Goal: Task Accomplishment & Management: Use online tool/utility

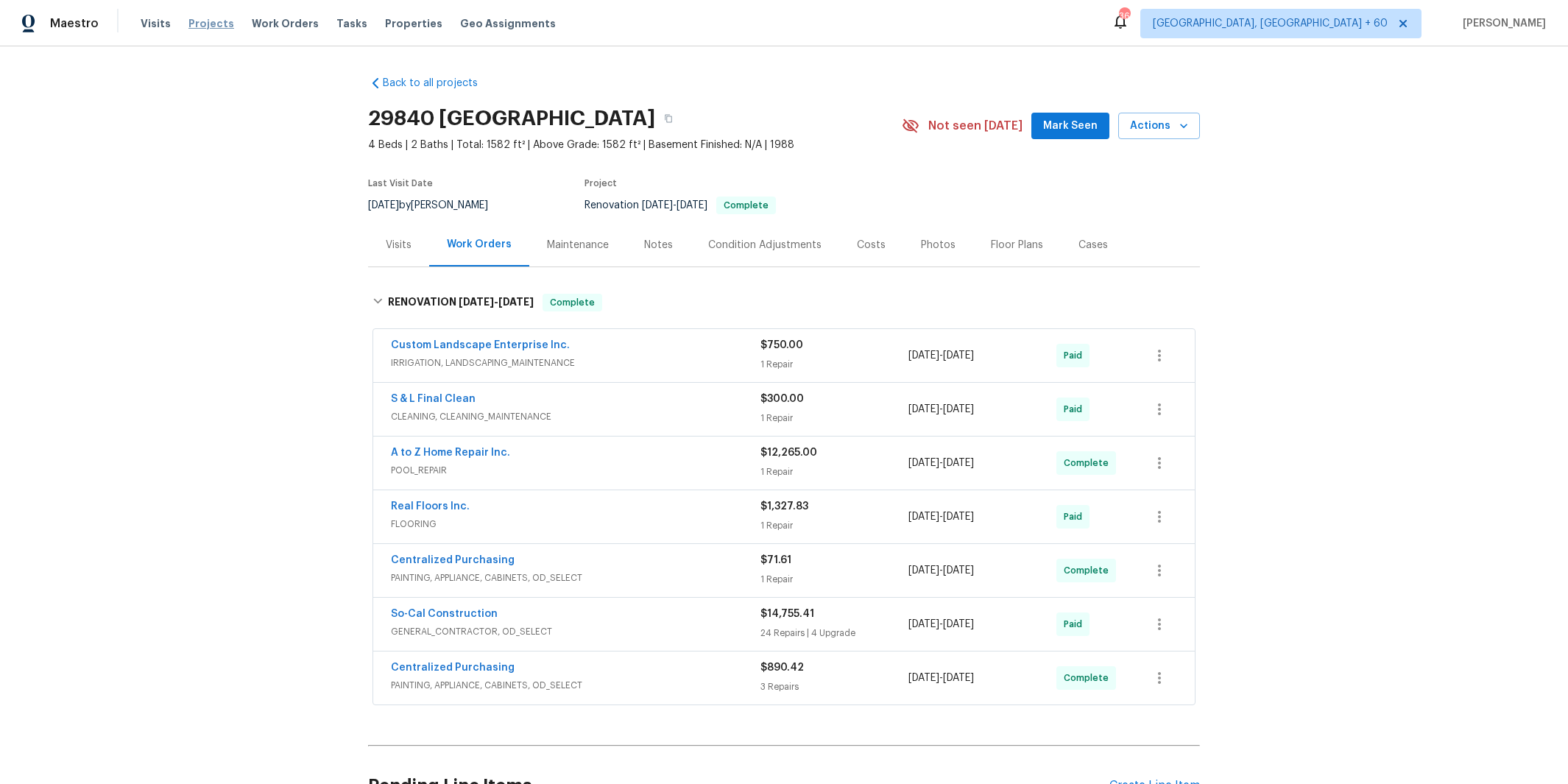
click at [203, 23] on span "Projects" at bounding box center [211, 23] width 46 height 15
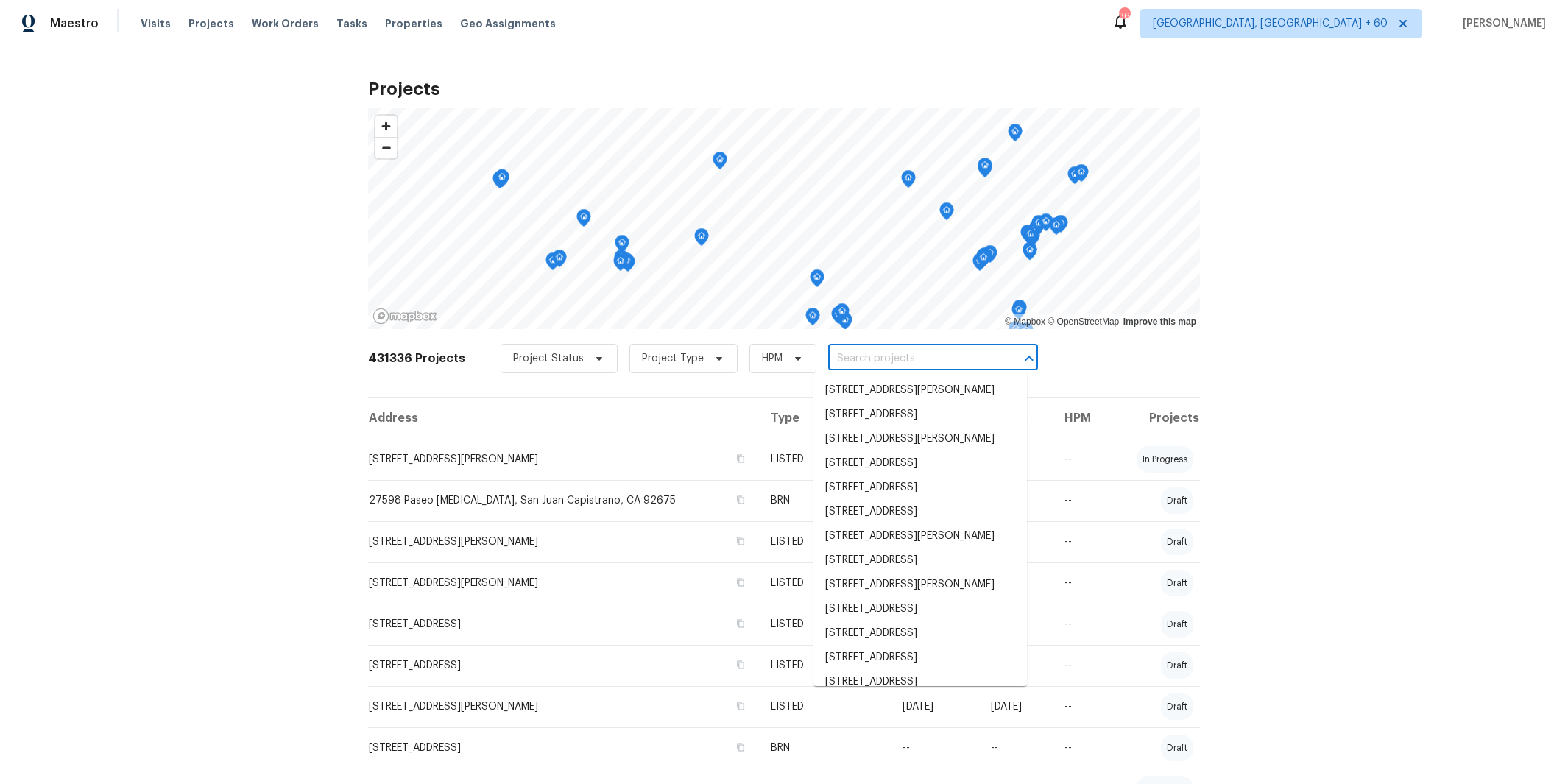
click at [841, 358] on input "text" at bounding box center [913, 359] width 169 height 23
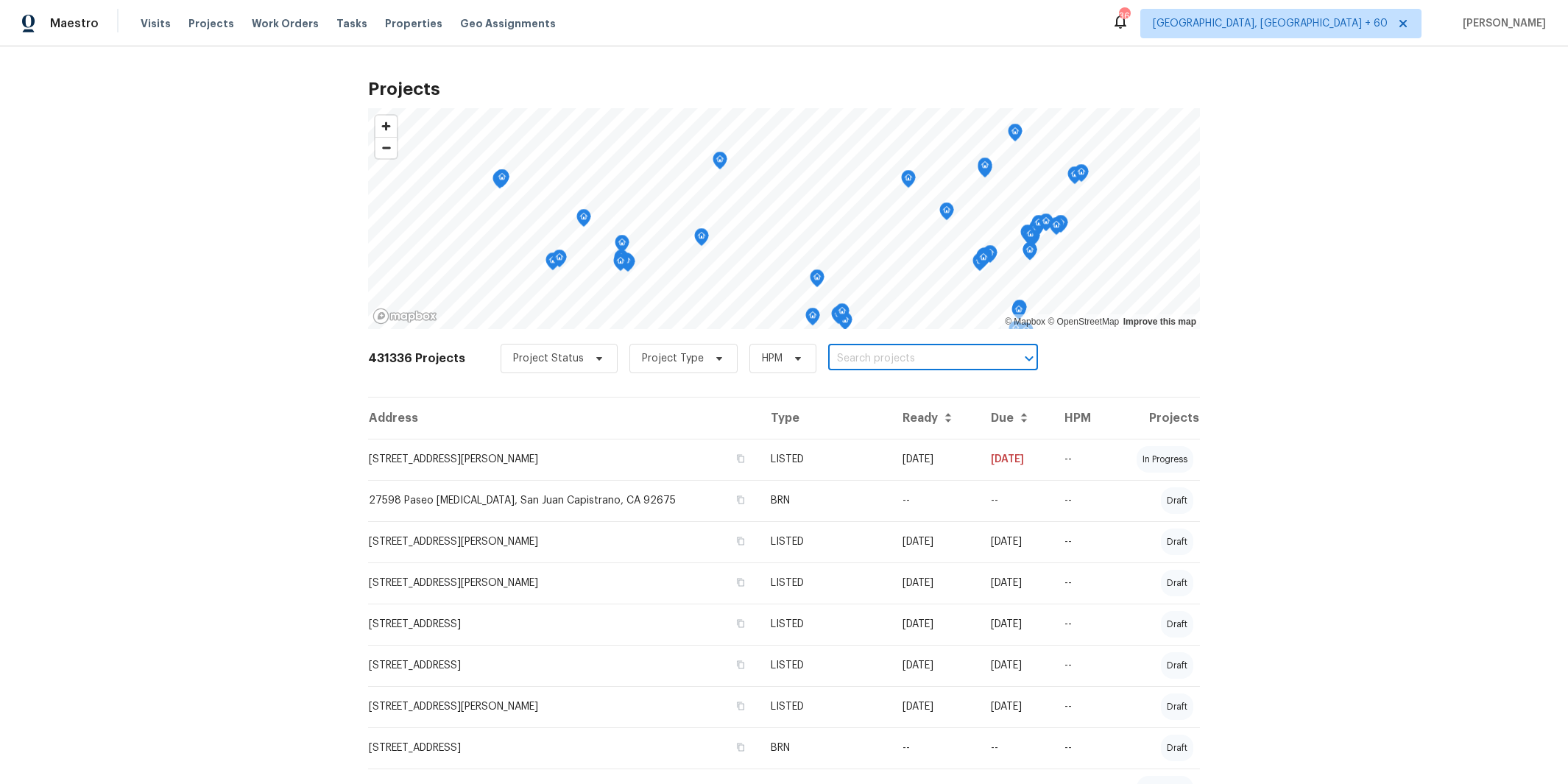
paste input "[STREET_ADDRESS]"
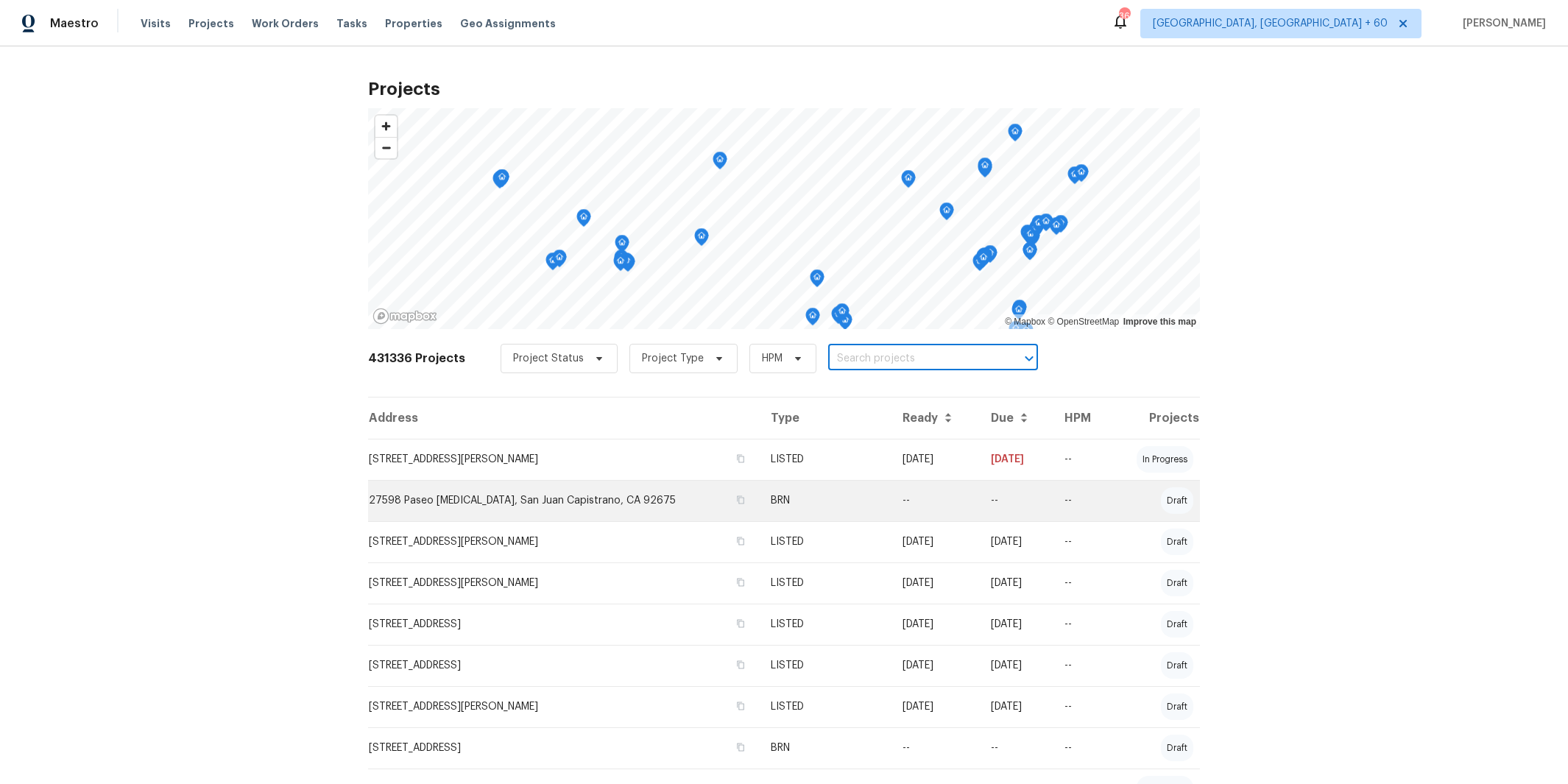
type input "[STREET_ADDRESS]"
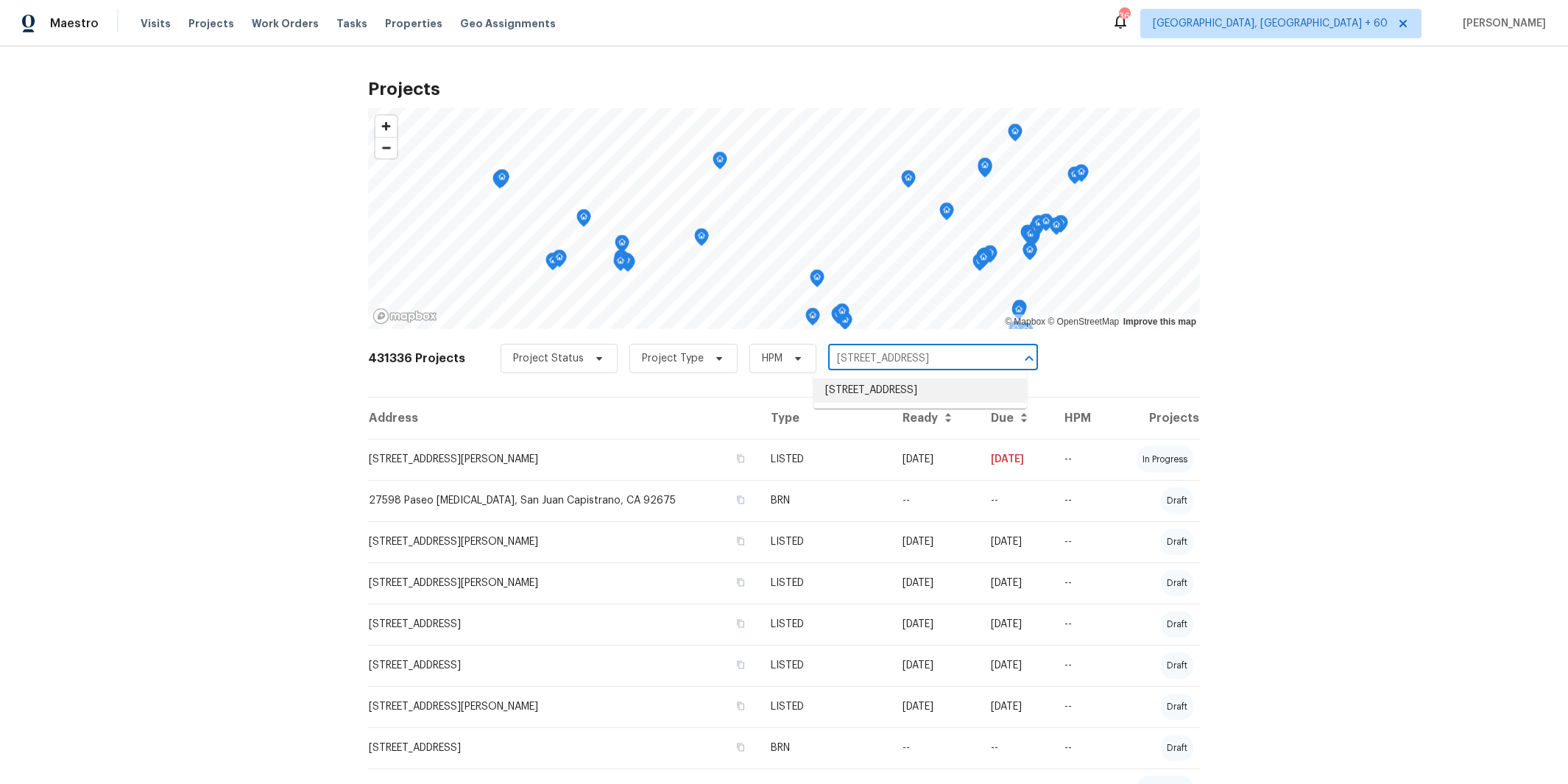
click at [891, 393] on li "[STREET_ADDRESS]" at bounding box center [920, 391] width 214 height 24
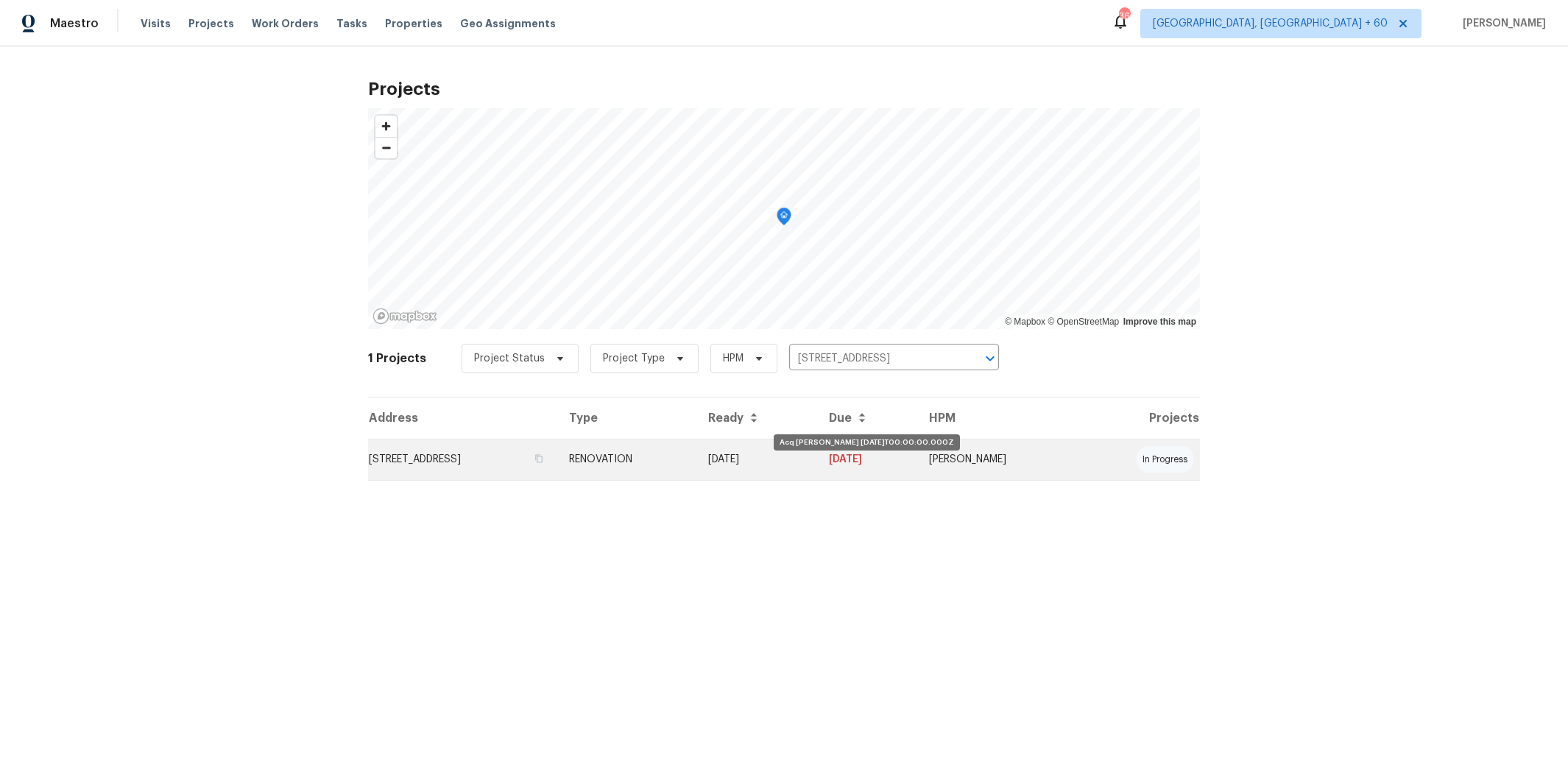
click at [817, 466] on td "[DATE]" at bounding box center [757, 460] width 121 height 41
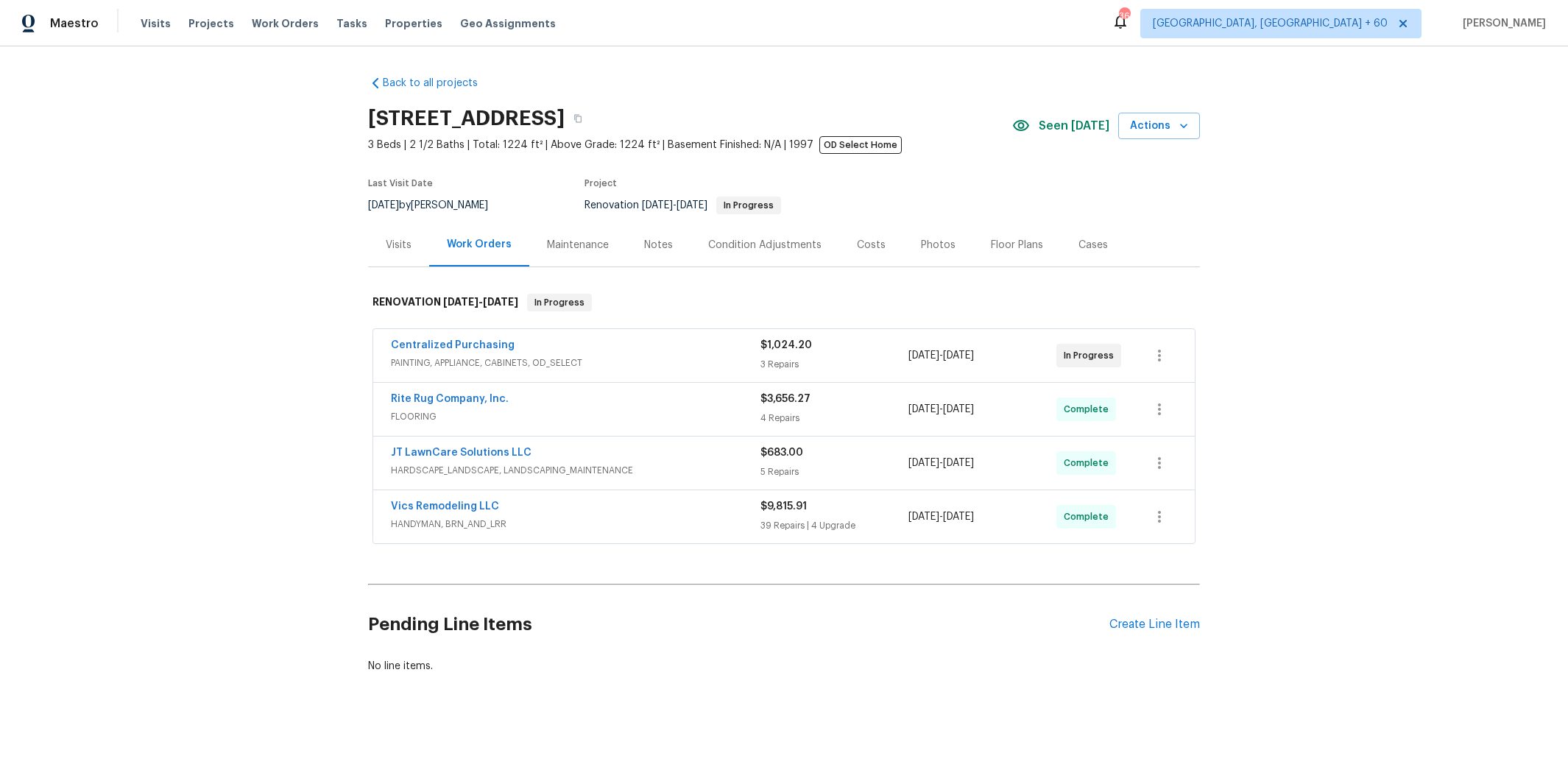
click at [880, 513] on div "$9,815.91" at bounding box center [834, 506] width 148 height 15
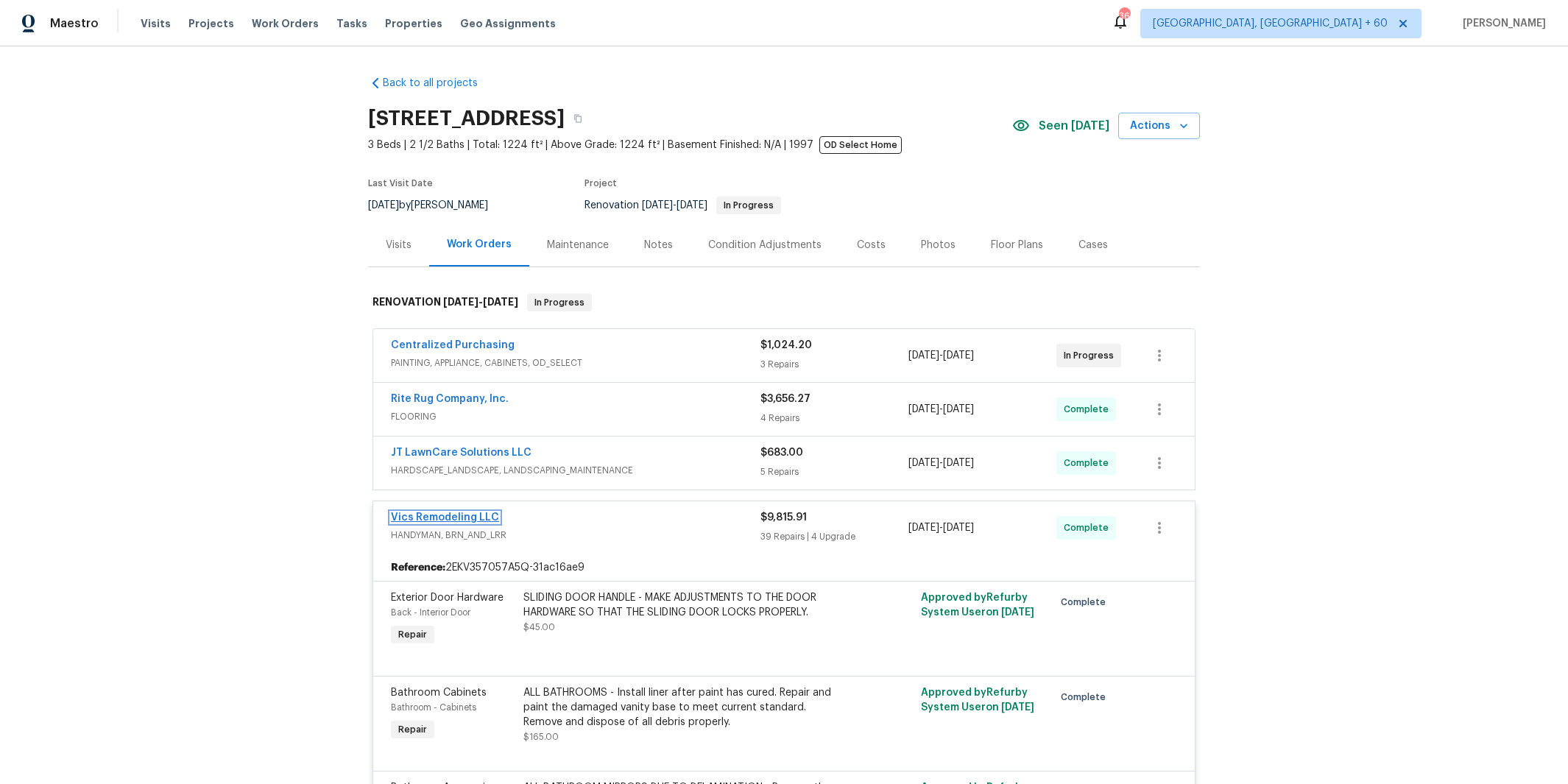
click at [439, 518] on link "Vics Remodeling LLC" at bounding box center [445, 517] width 108 height 10
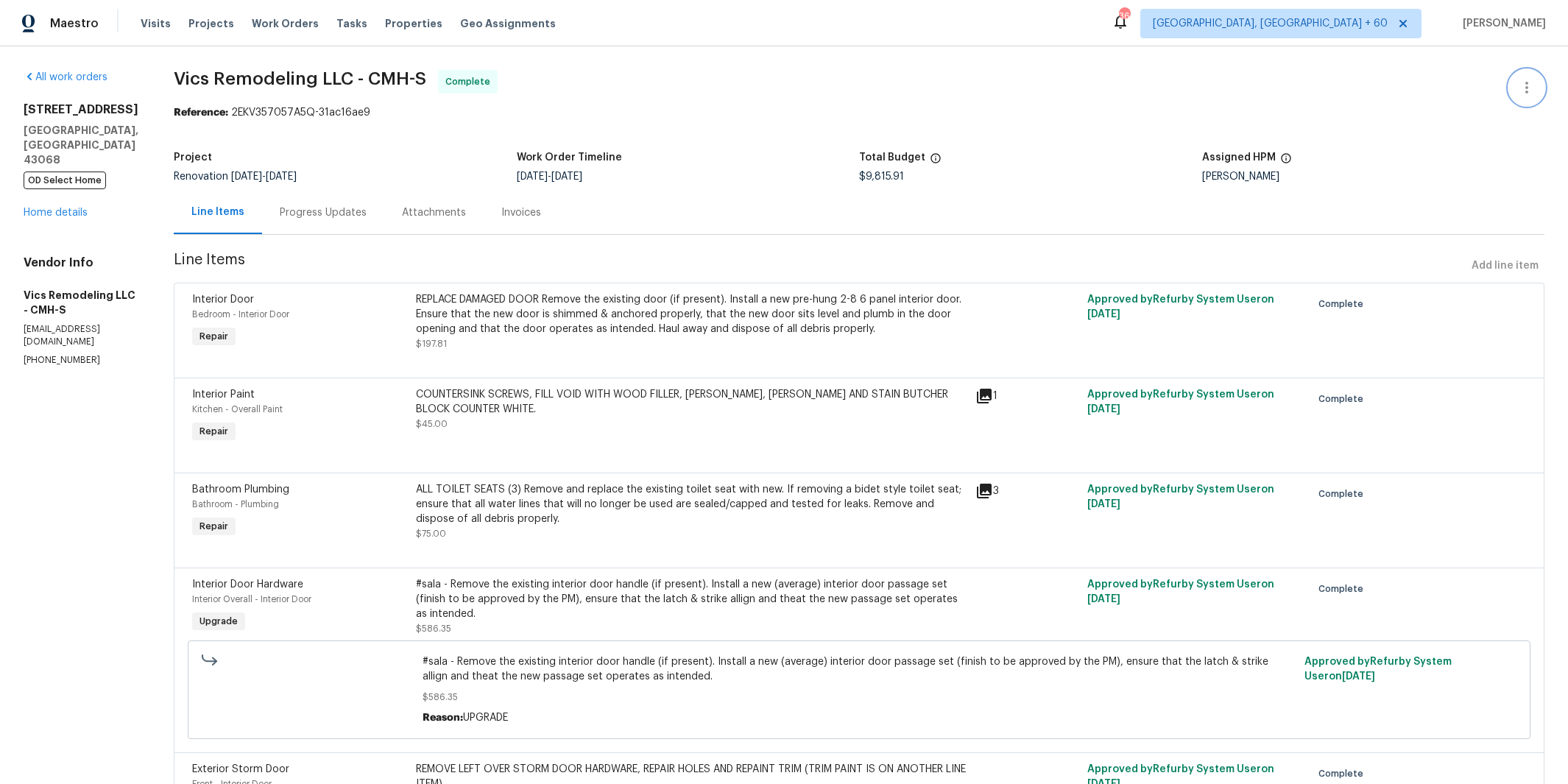
click at [1526, 89] on icon "button" at bounding box center [1527, 88] width 3 height 12
click at [1029, 125] on div at bounding box center [784, 392] width 1568 height 784
click at [207, 20] on span "Projects" at bounding box center [211, 23] width 46 height 15
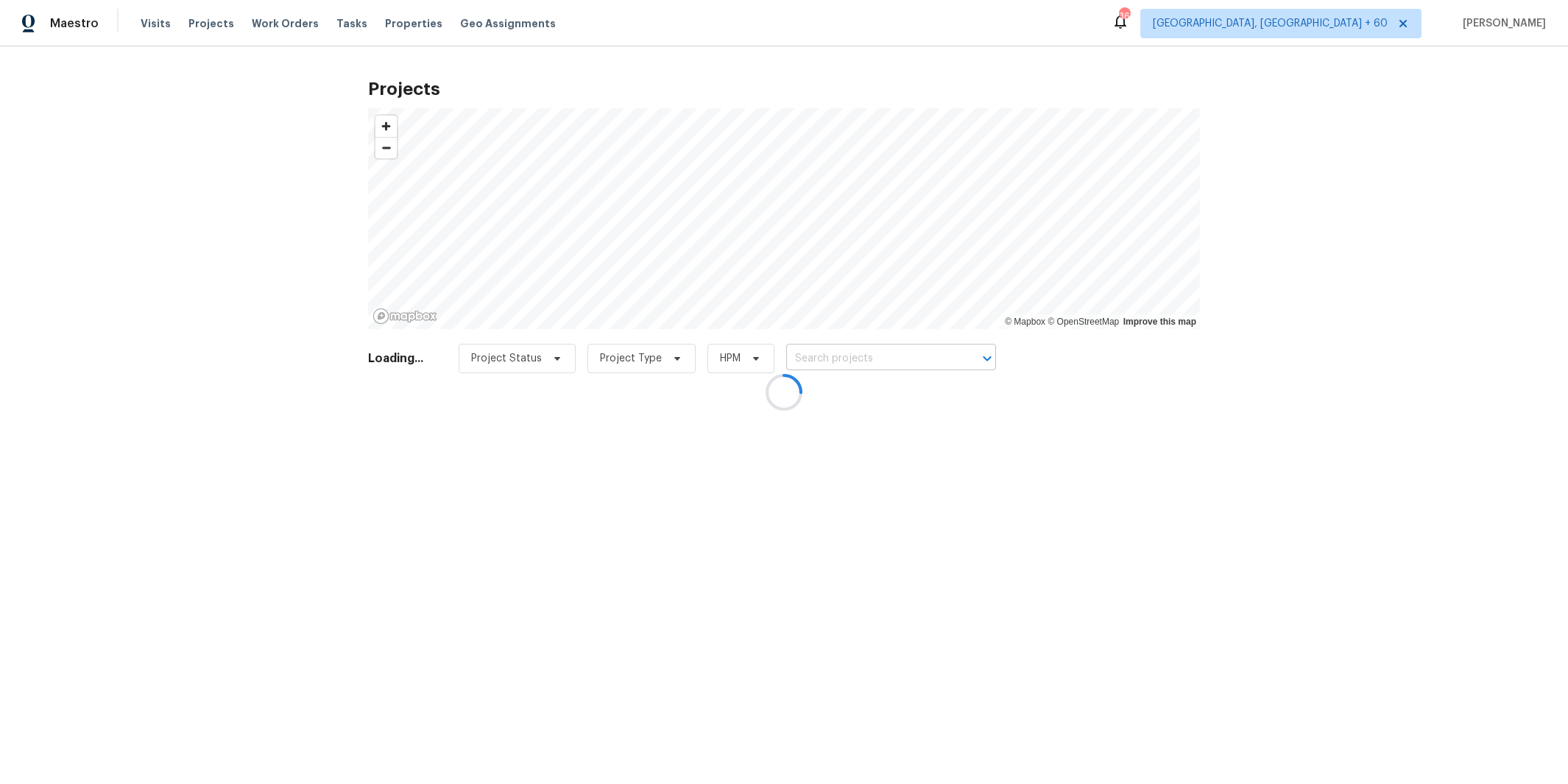
click at [889, 358] on input "text" at bounding box center [871, 359] width 169 height 23
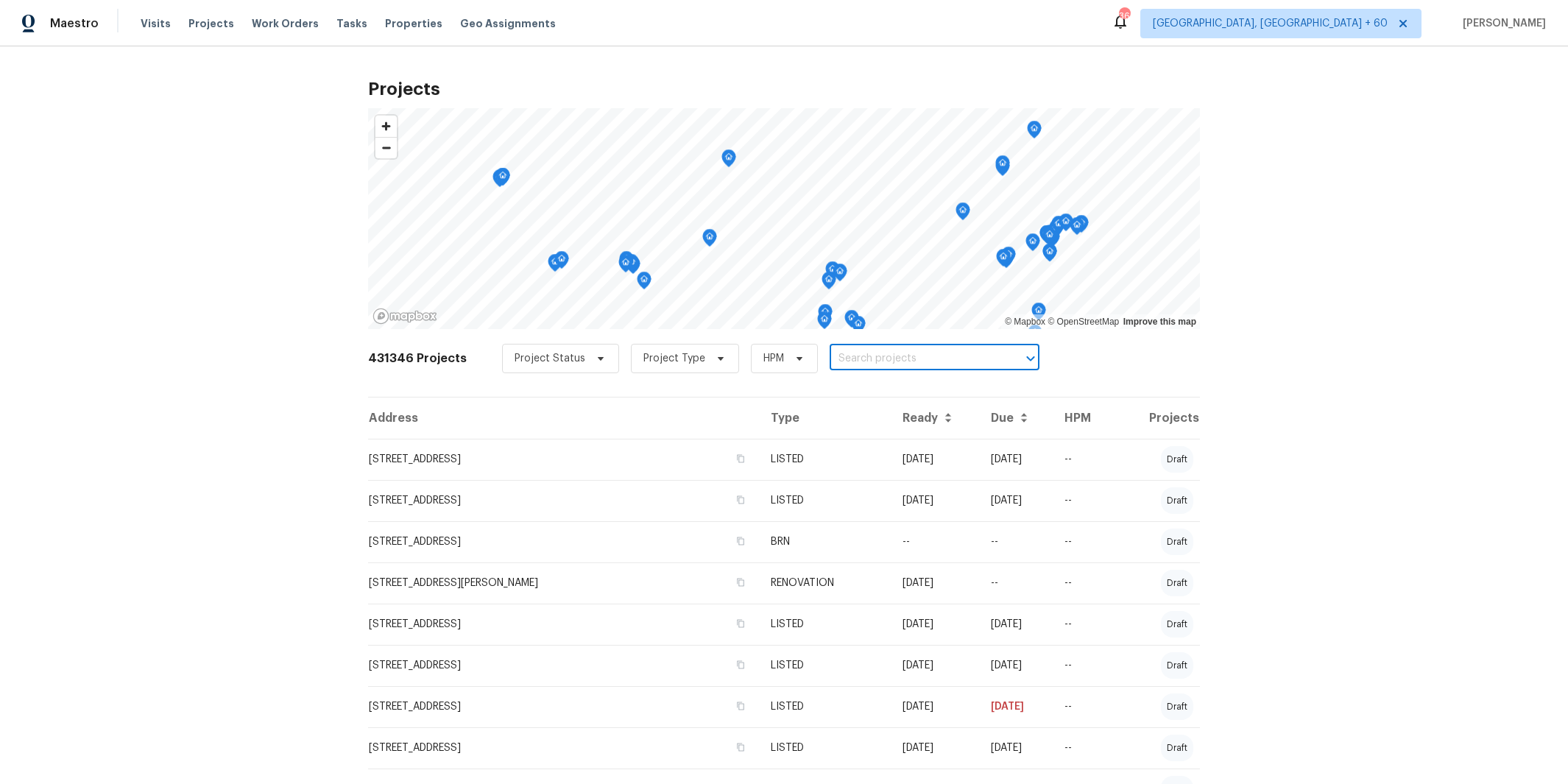
click at [860, 358] on input "text" at bounding box center [914, 359] width 169 height 23
type input "[STREET_ADDRESS][PERSON_NAME]"
click at [891, 392] on li "[STREET_ADDRESS][PERSON_NAME]" at bounding box center [920, 391] width 214 height 24
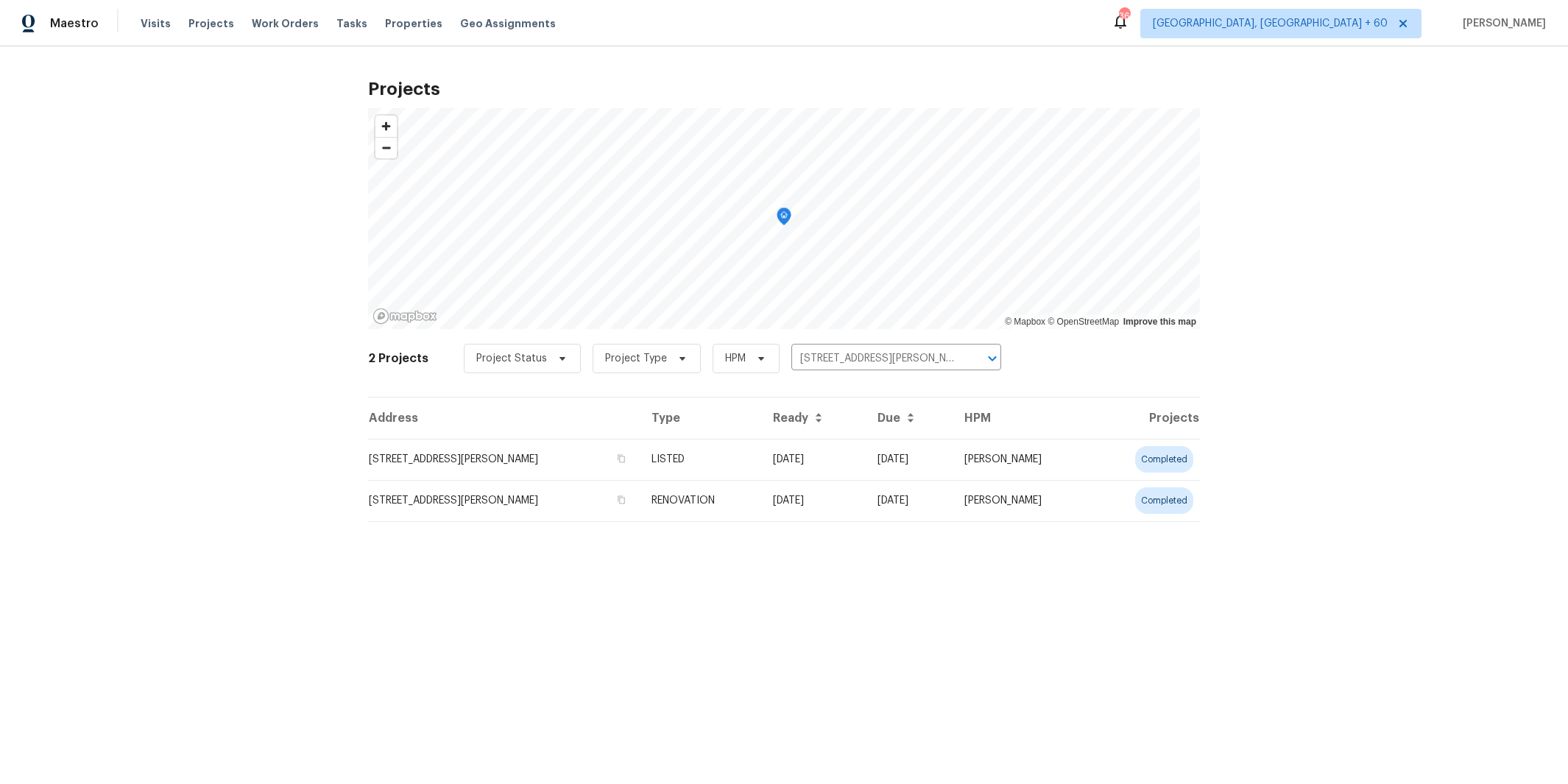
click at [725, 451] on td "LISTED" at bounding box center [700, 460] width 121 height 41
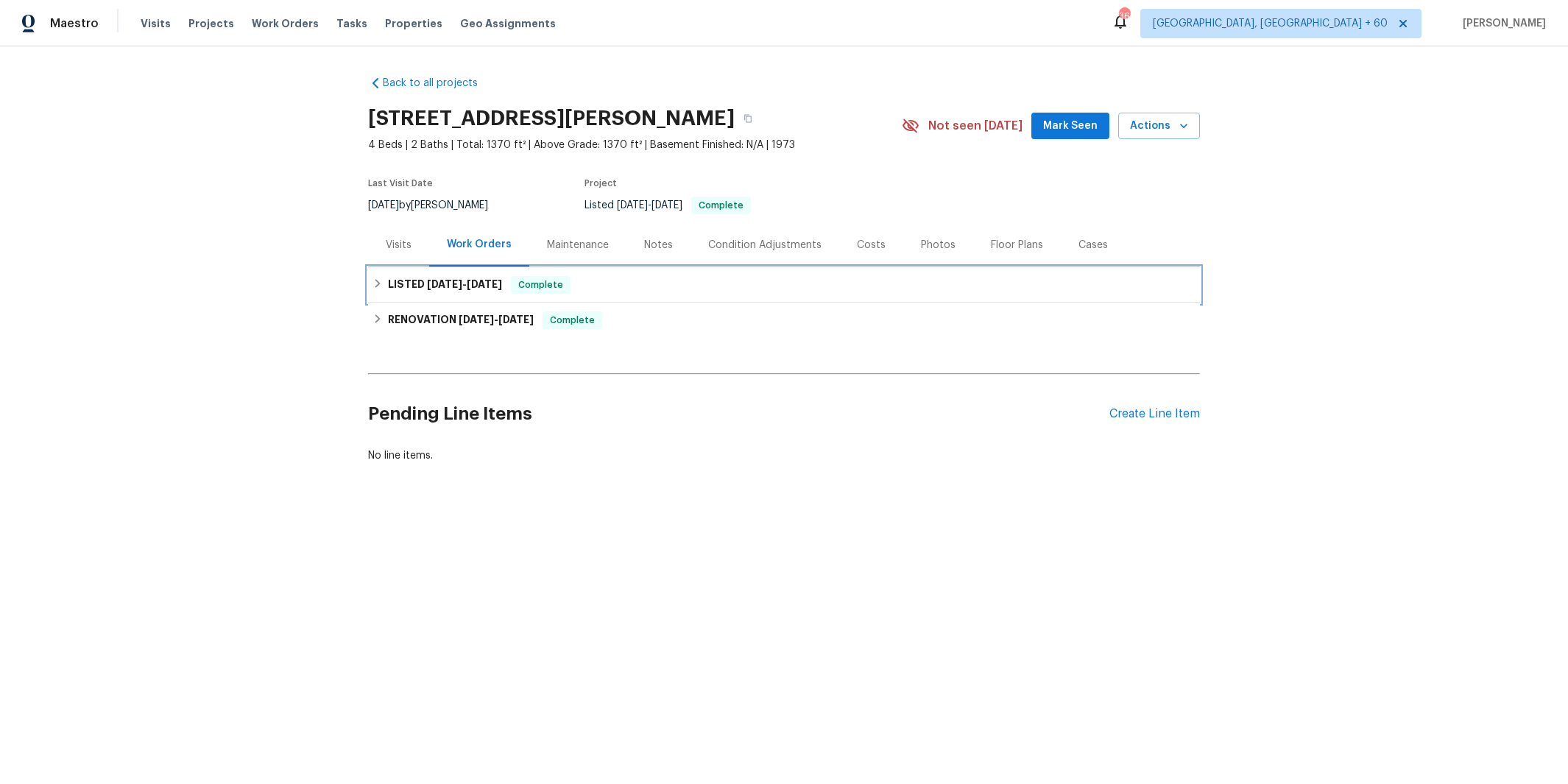
click at [620, 284] on div "LISTED [DATE] - [DATE] Complete" at bounding box center [784, 285] width 823 height 18
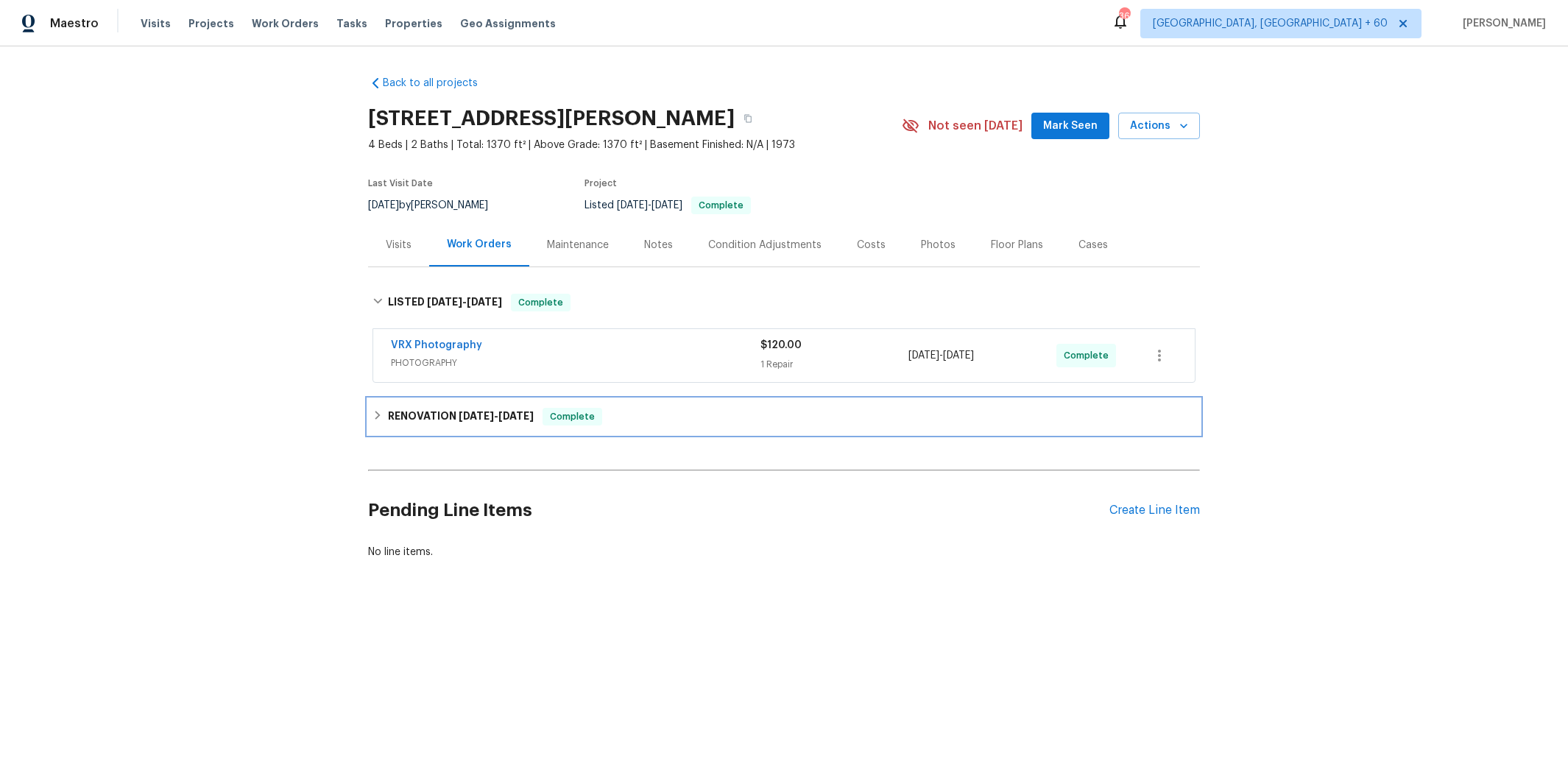
click at [654, 419] on div "RENOVATION [DATE] - [DATE] Complete" at bounding box center [784, 417] width 823 height 18
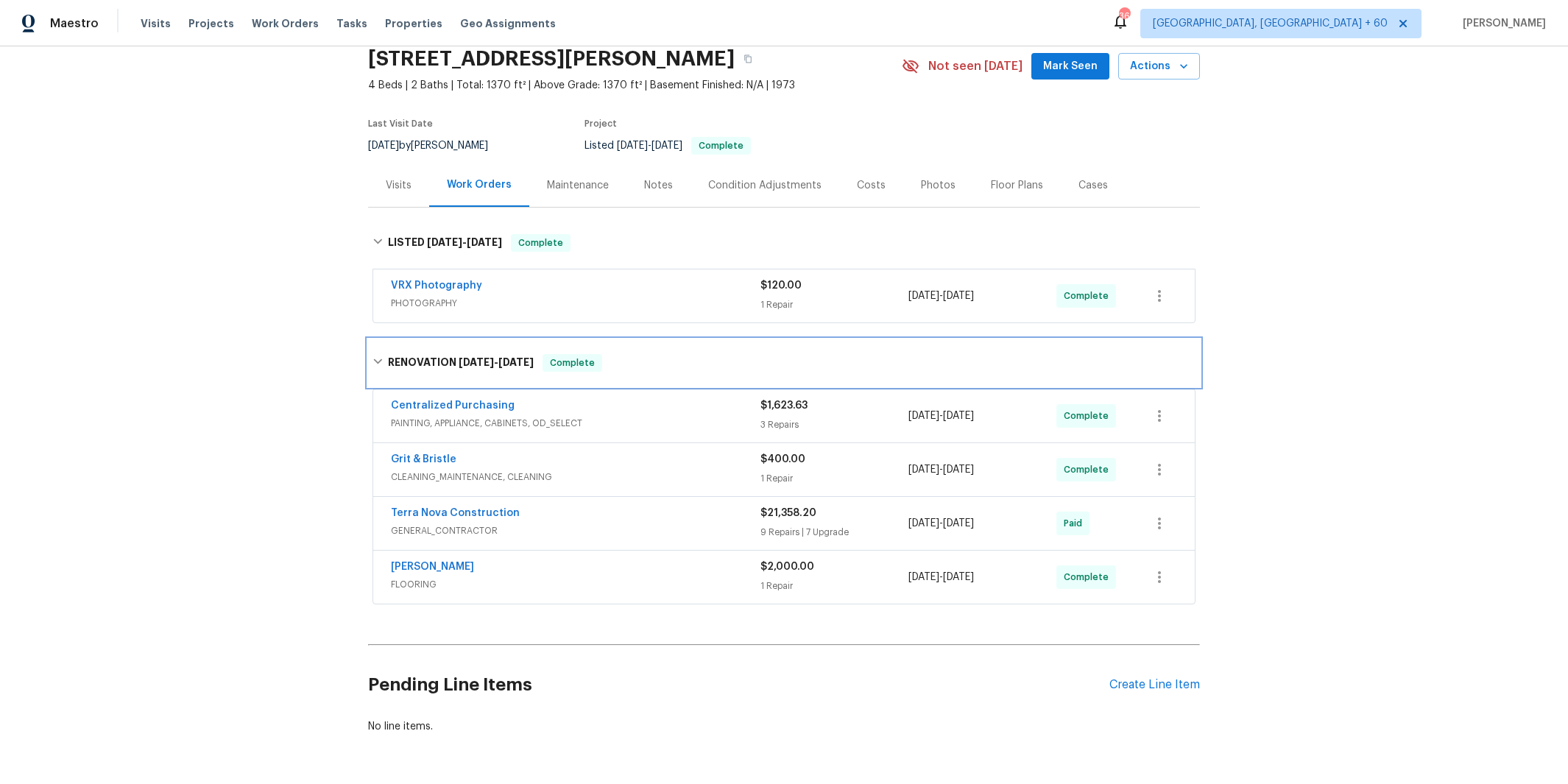
scroll to position [60, 0]
click at [627, 467] on div "Grit & Bristle" at bounding box center [575, 460] width 369 height 18
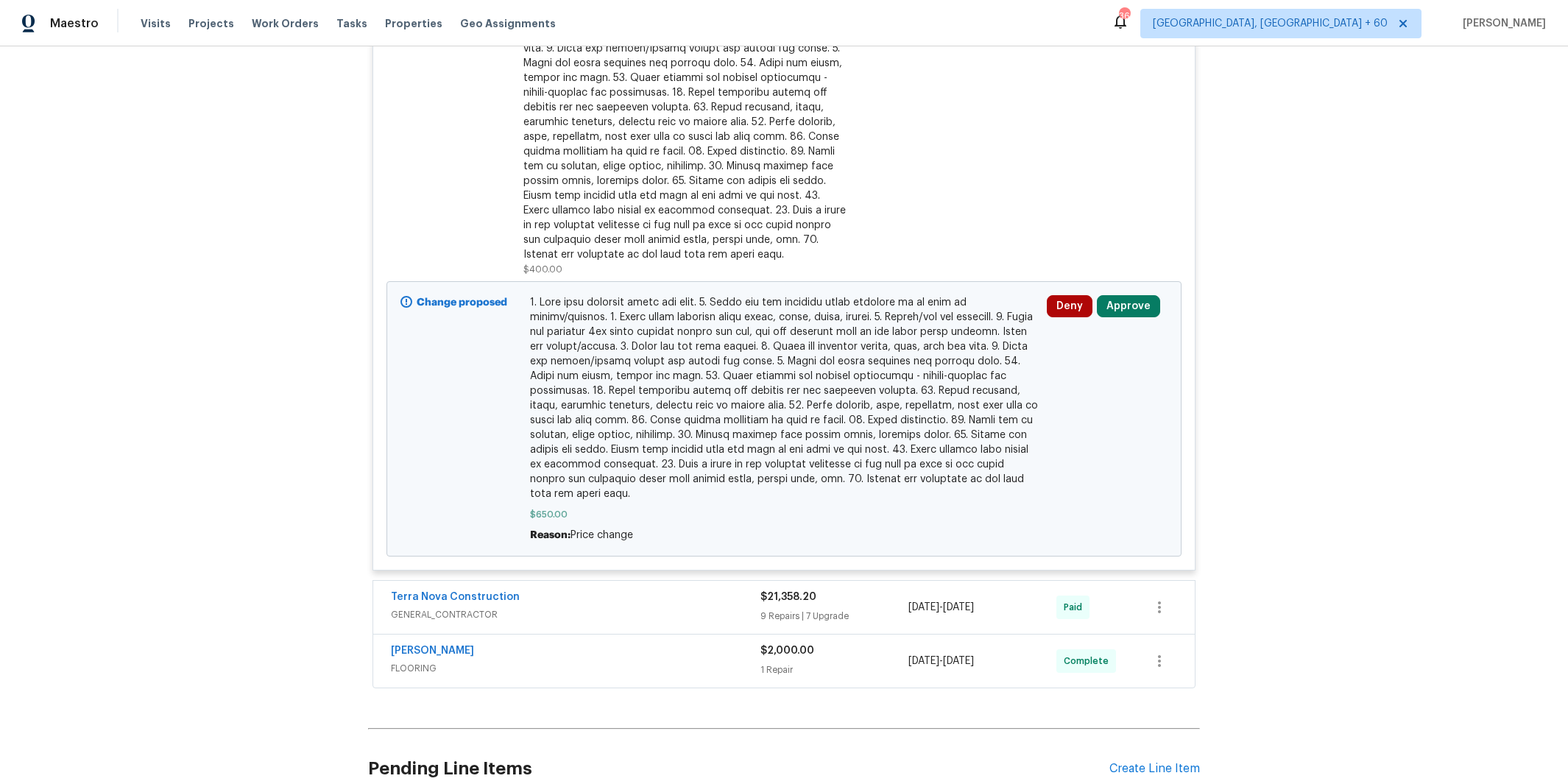
scroll to position [649, 0]
click at [1124, 311] on button "Approve" at bounding box center [1129, 307] width 64 height 22
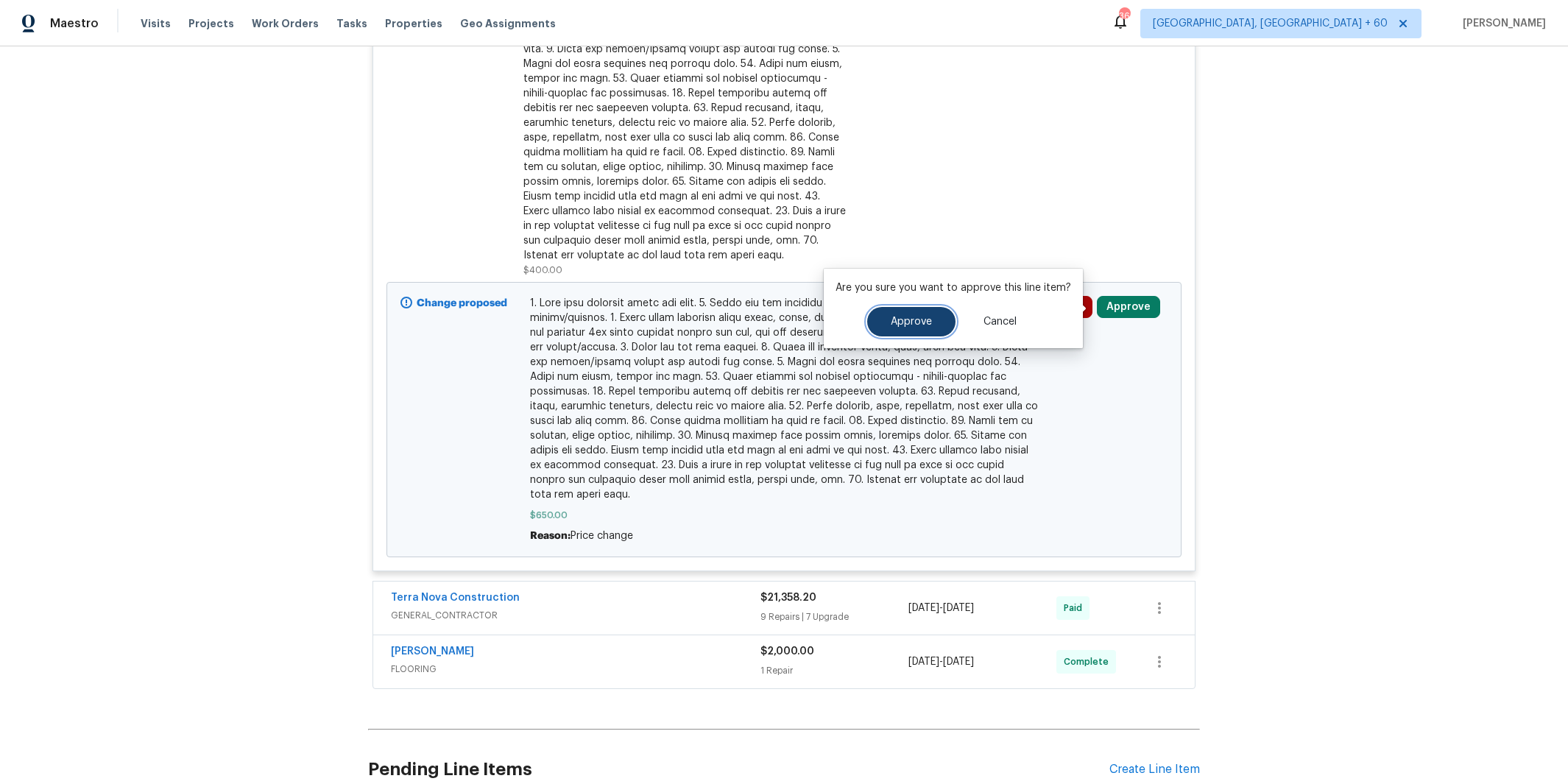
click at [933, 328] on button "Approve" at bounding box center [911, 322] width 89 height 29
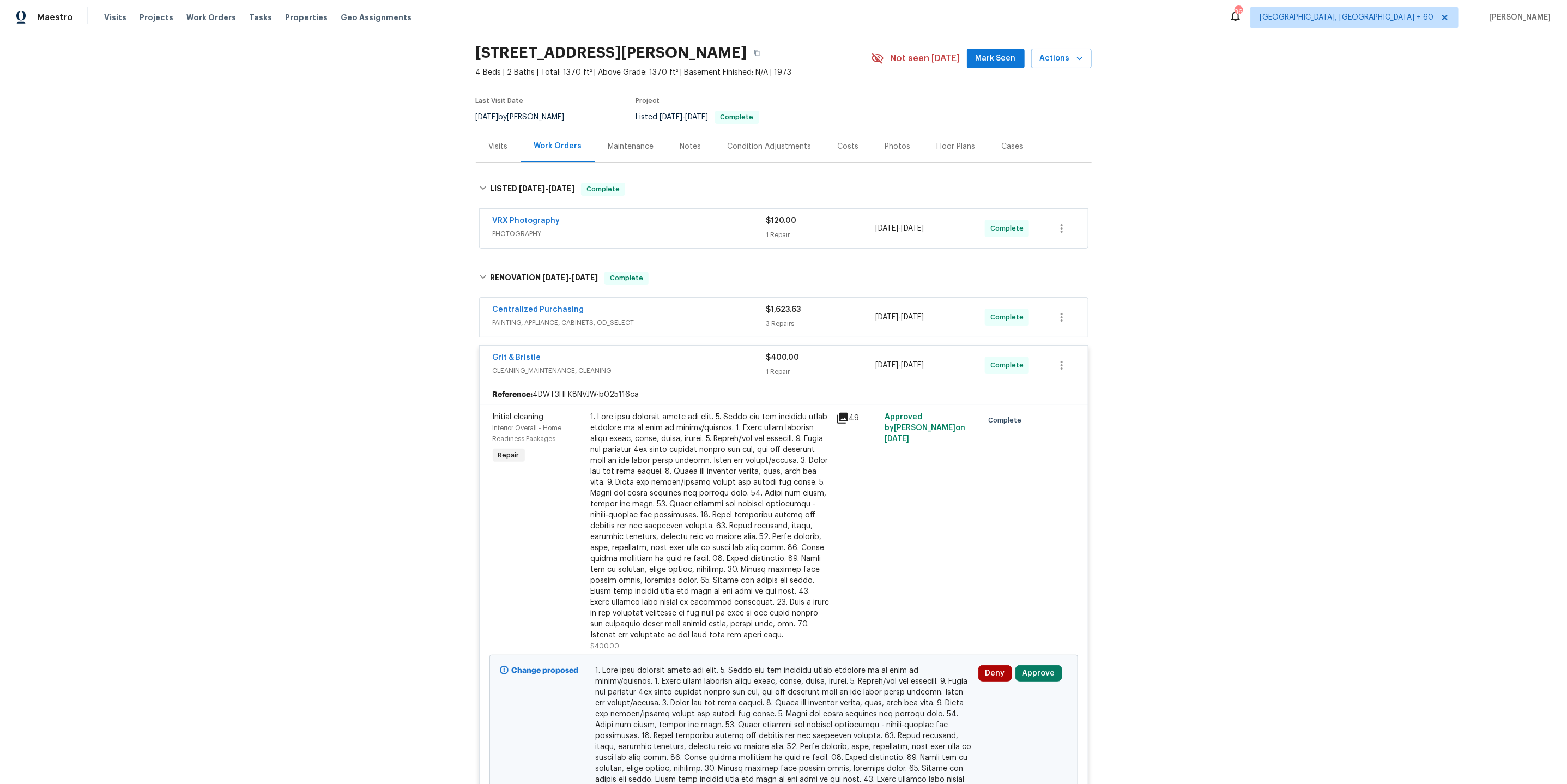
scroll to position [28, 0]
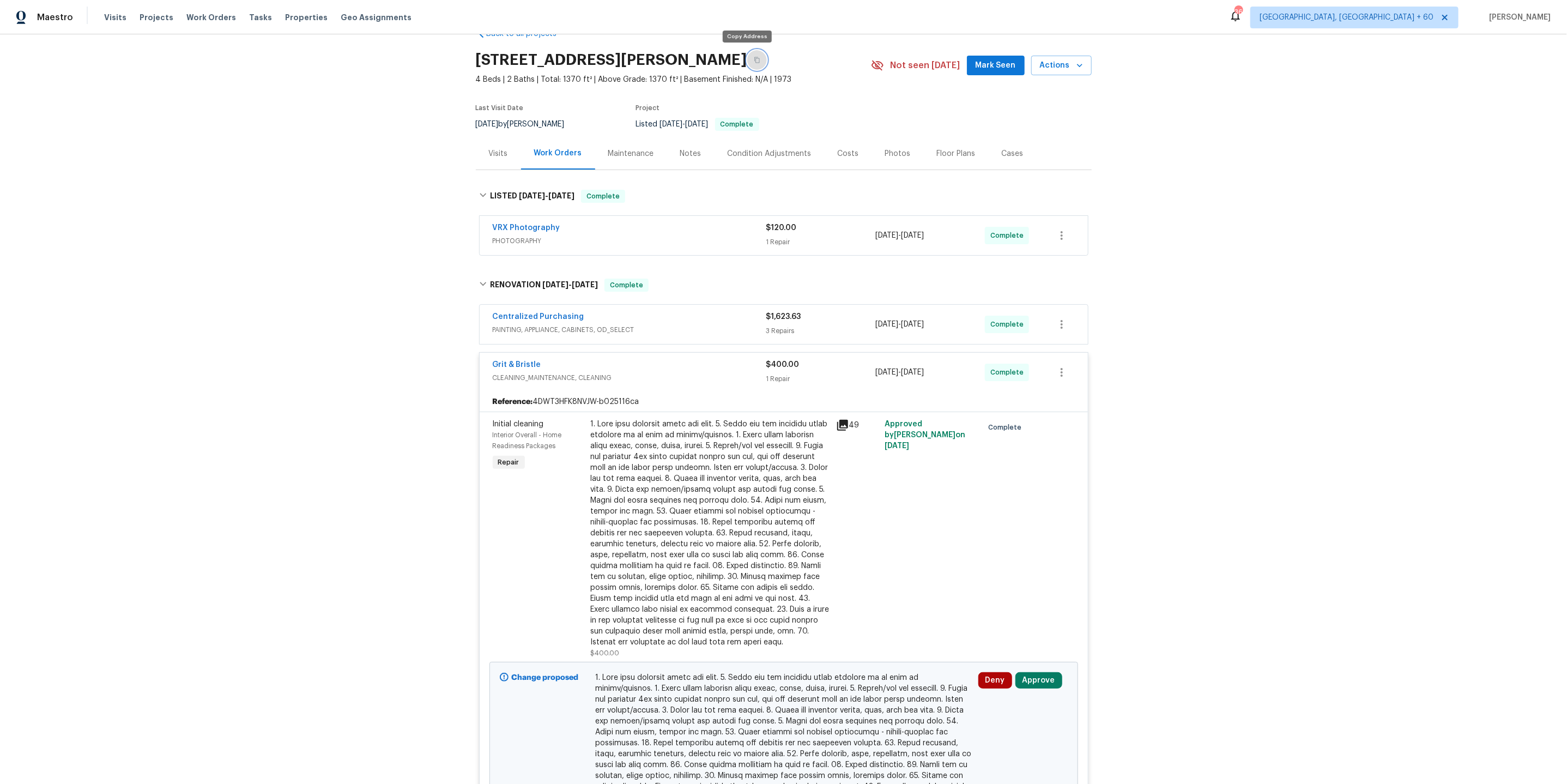
click at [754, 62] on icon "button" at bounding box center [757, 60] width 6 height 6
